Goal: Task Accomplishment & Management: Use online tool/utility

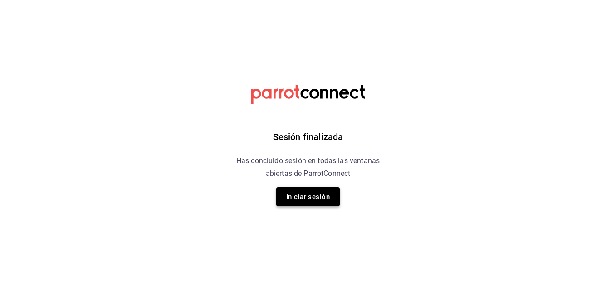
click at [308, 201] on button "Iniciar sesión" at bounding box center [307, 196] width 63 height 19
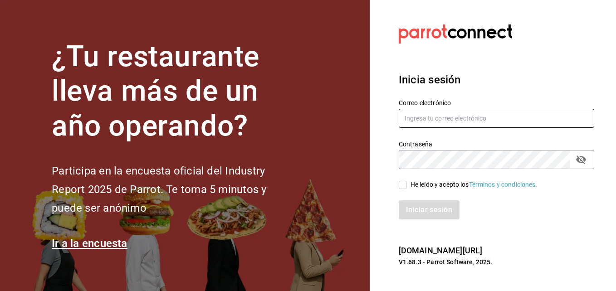
type input "[EMAIL_ADDRESS][DOMAIN_NAME]"
click at [404, 185] on input "He leído y acepto los Términos y condiciones." at bounding box center [402, 185] width 8 height 8
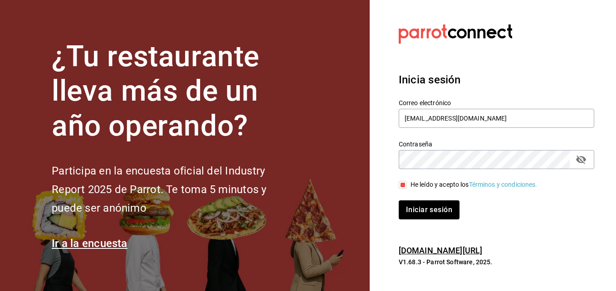
click at [404, 185] on input "He leído y acepto los Términos y condiciones." at bounding box center [402, 185] width 8 height 8
click at [402, 185] on input "He leído y acepto los Términos y condiciones." at bounding box center [402, 185] width 8 height 8
checkbox input "true"
click at [417, 204] on button "Iniciar sesión" at bounding box center [429, 209] width 62 height 19
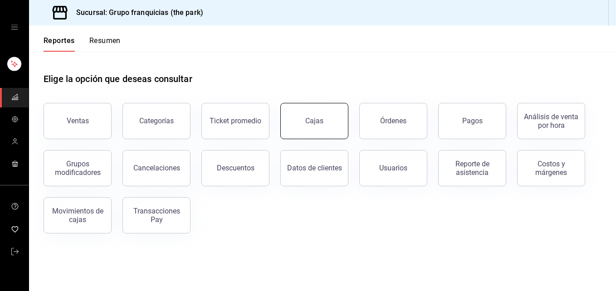
click at [325, 112] on button "Cajas" at bounding box center [314, 121] width 68 height 36
